Goal: Task Accomplishment & Management: Manage account settings

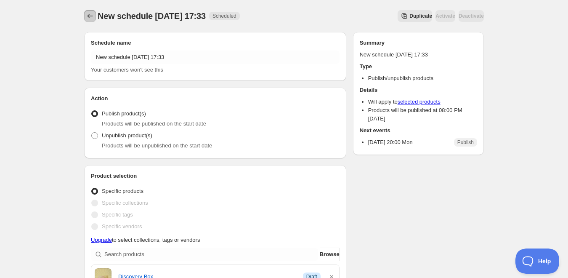
click at [87, 16] on icon "Schedules" at bounding box center [90, 16] width 8 height 8
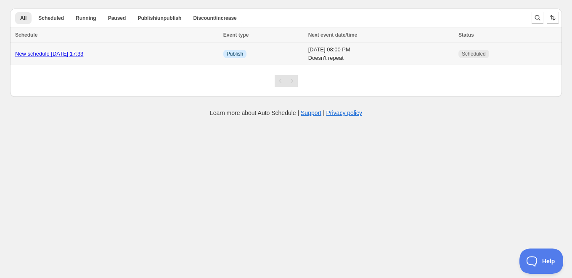
click at [348, 54] on td "[DATE] 08:00 PM Doesn't repeat" at bounding box center [381, 54] width 150 height 22
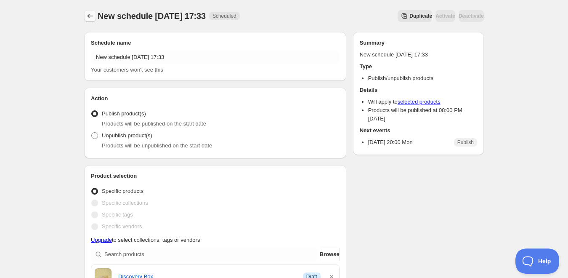
click at [93, 20] on button "Schedules" at bounding box center [90, 16] width 12 height 12
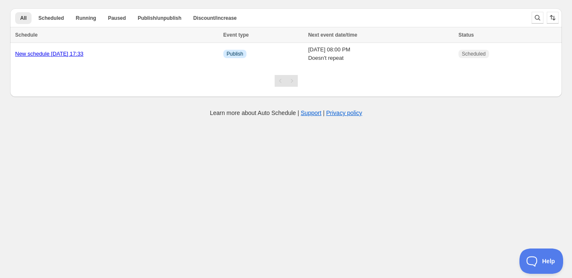
click at [310, 148] on body "Create schedule Help & support Cancel Discount prices Schedule a discount, sale…" at bounding box center [286, 139] width 572 height 278
